Goal: Transaction & Acquisition: Purchase product/service

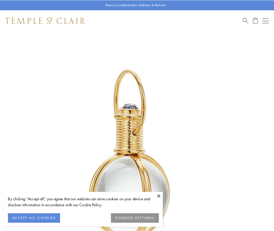
scroll to position [136, 0]
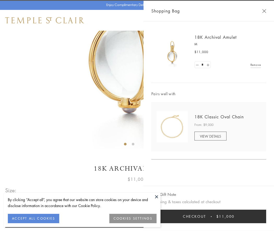
click at [208, 217] on button "Checkout $11,000" at bounding box center [208, 217] width 115 height 14
